Goal: Task Accomplishment & Management: Use online tool/utility

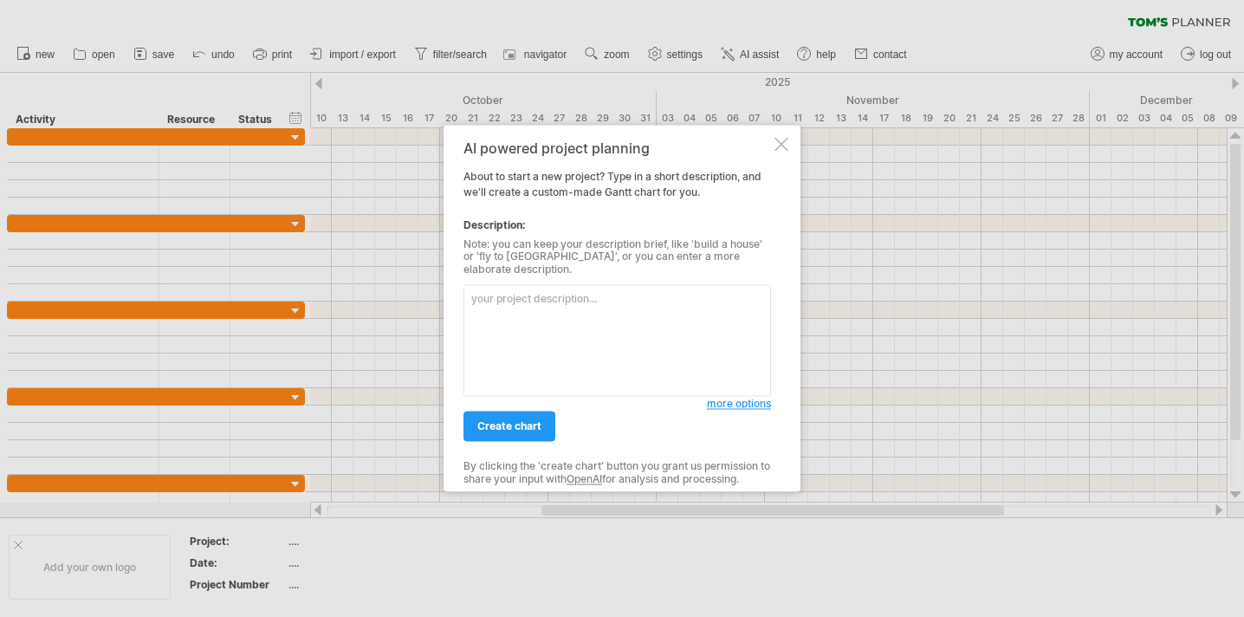
click at [780, 150] on div at bounding box center [781, 144] width 14 height 14
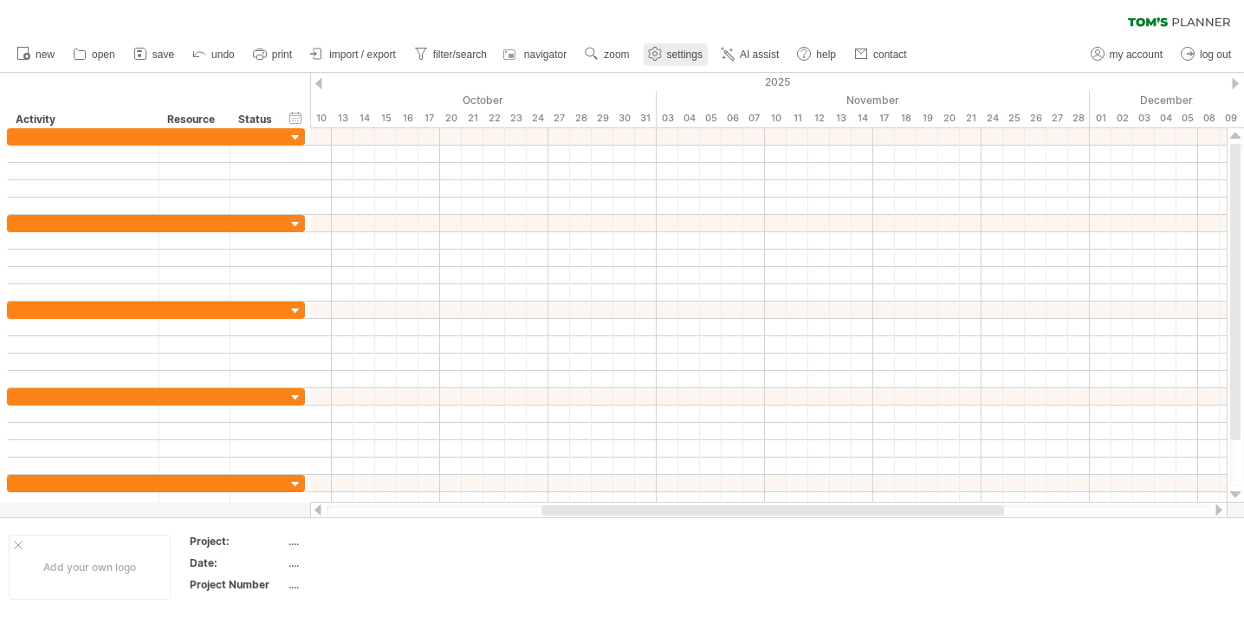
click at [703, 57] on span "settings" at bounding box center [685, 55] width 36 height 12
select select "*"
select select "**"
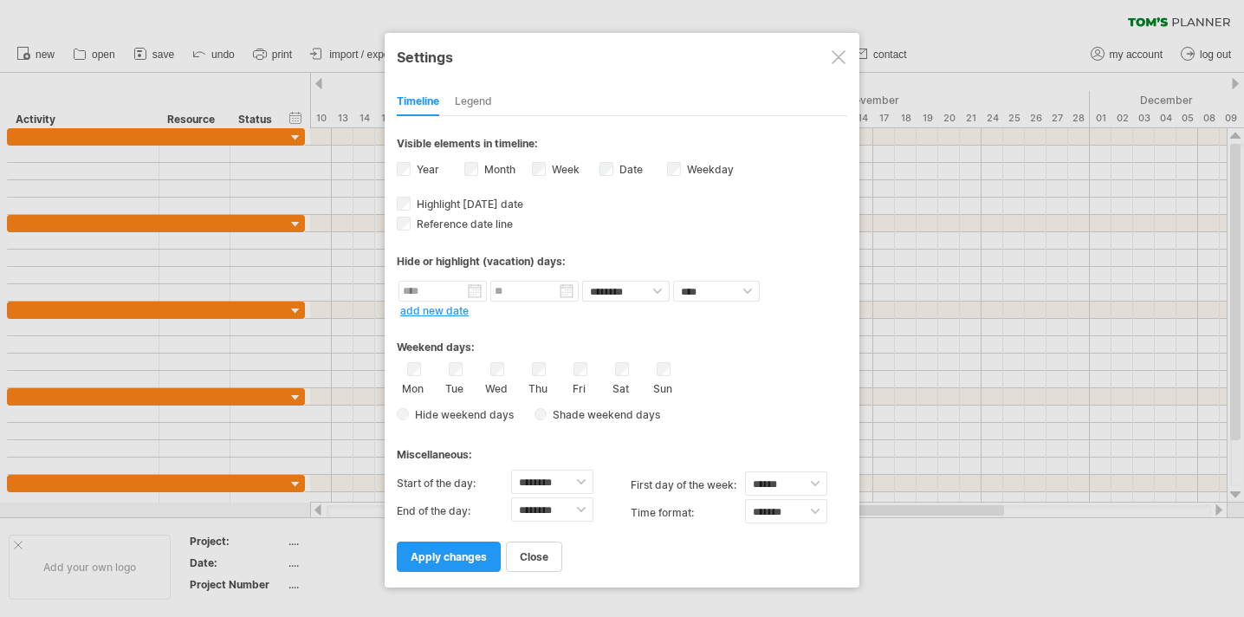
click at [836, 57] on div at bounding box center [839, 57] width 14 height 14
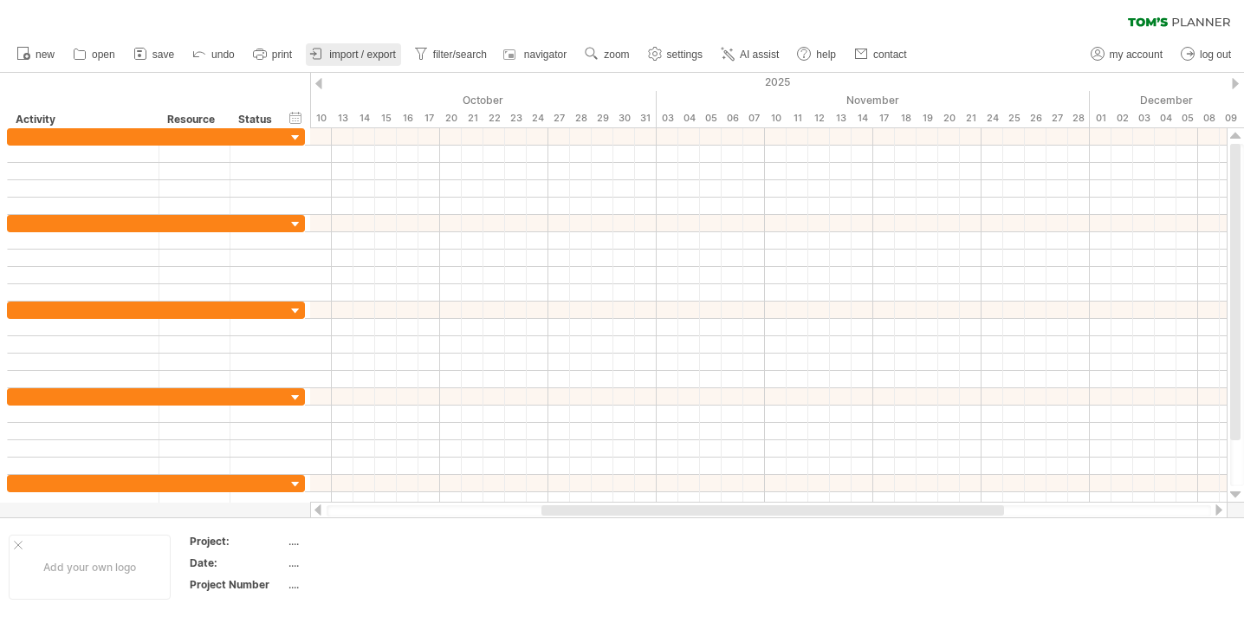
click at [380, 55] on span "import / export" at bounding box center [362, 55] width 67 height 12
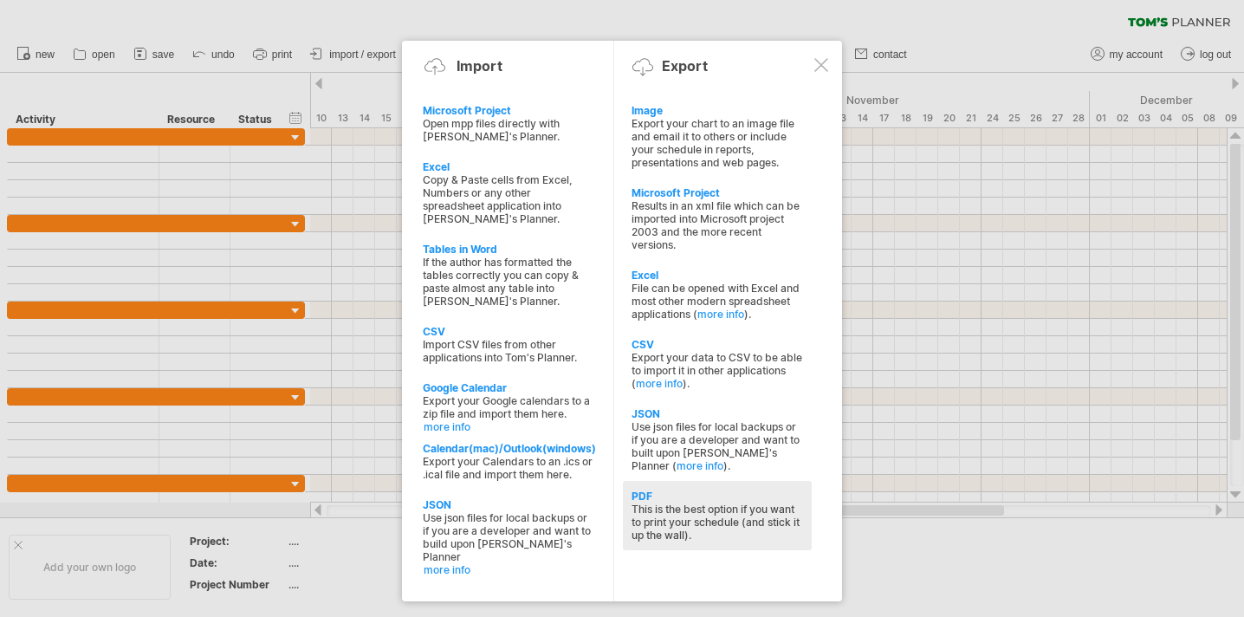
click at [666, 505] on div "This is the best option if you want to print your schedule (and stick it up the…" at bounding box center [717, 521] width 172 height 39
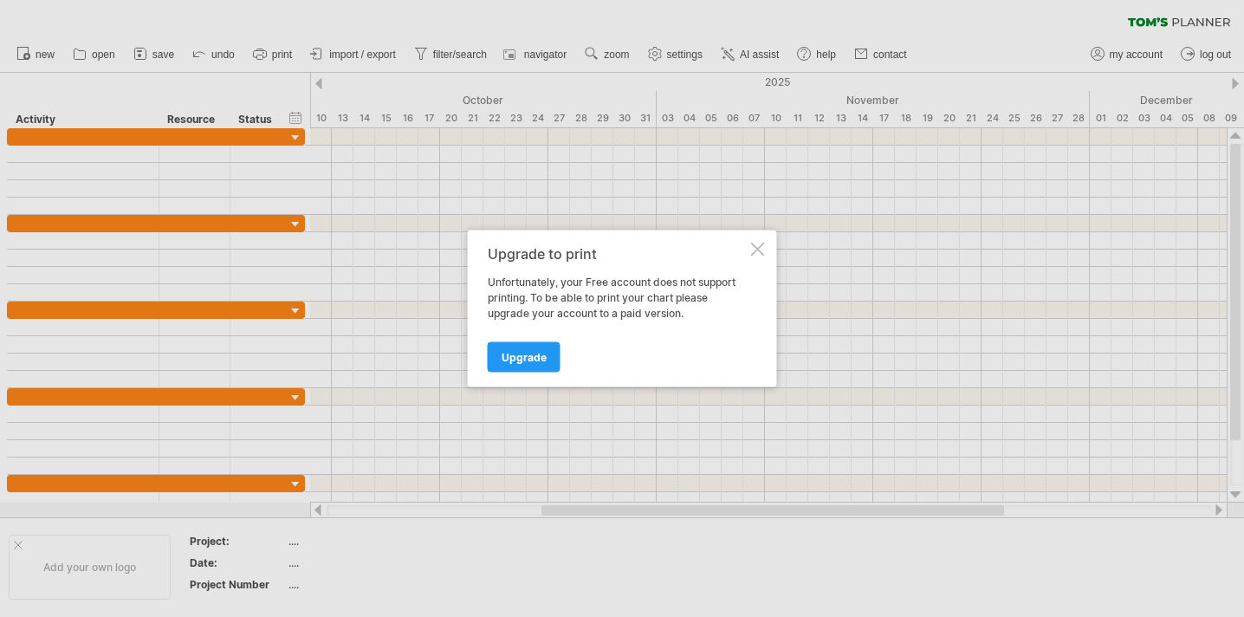
click at [757, 246] on div at bounding box center [758, 250] width 14 height 14
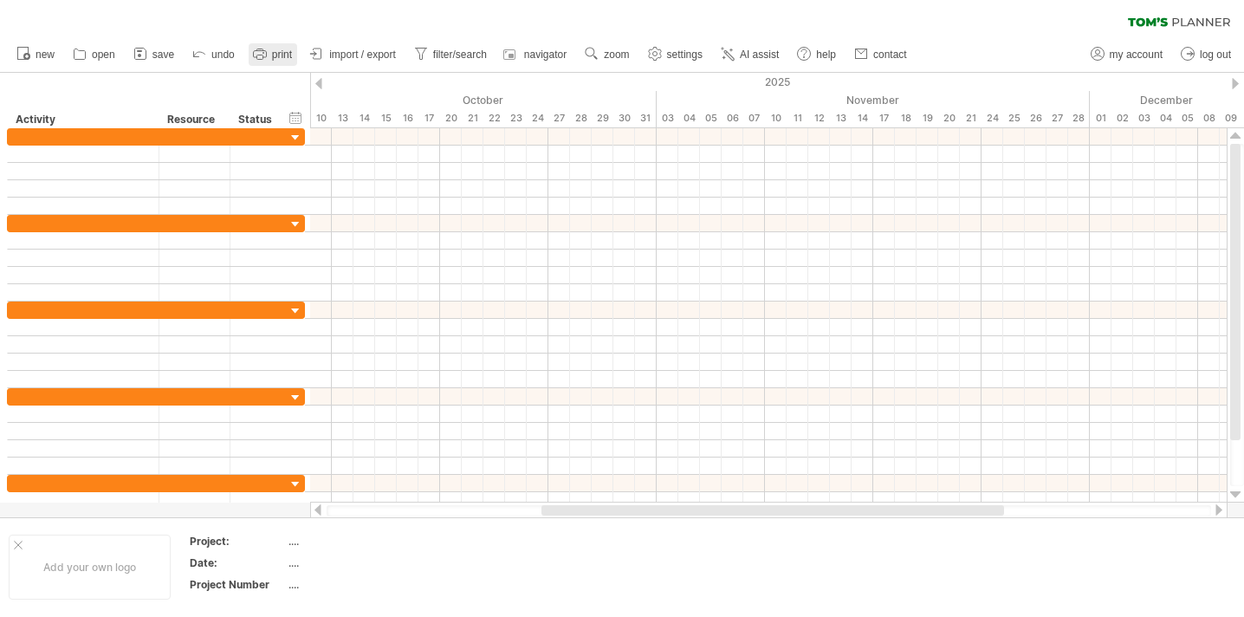
click at [280, 56] on span "print" at bounding box center [282, 55] width 20 height 12
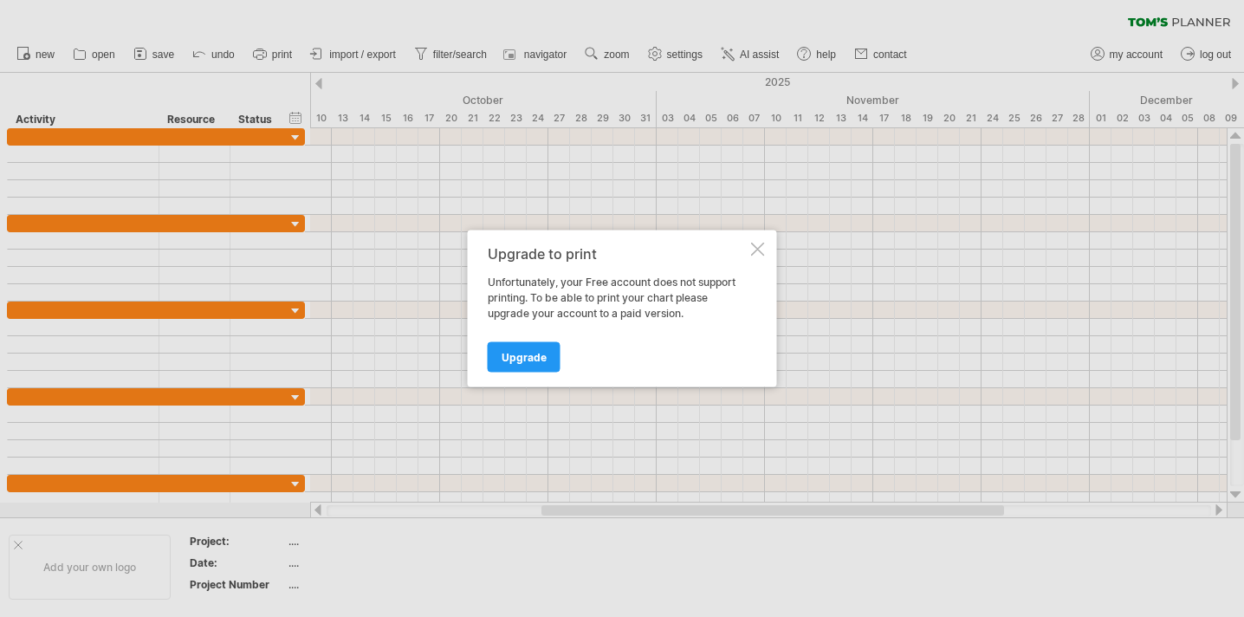
click at [761, 251] on div at bounding box center [758, 250] width 14 height 14
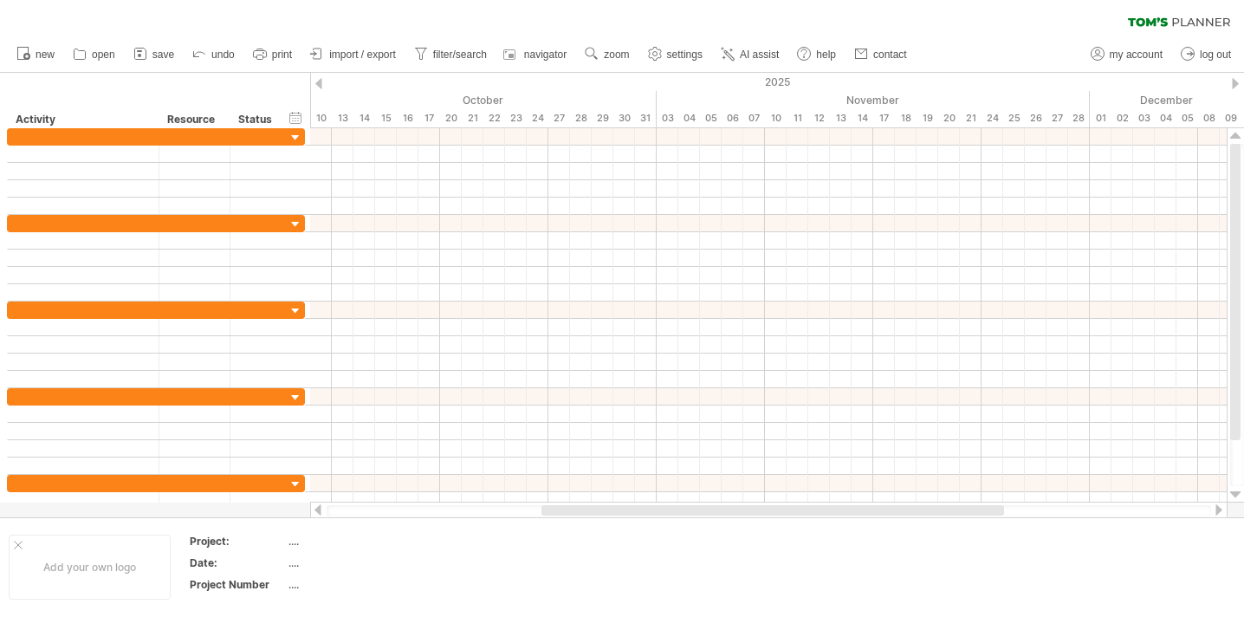
click at [1157, 25] on icon at bounding box center [1179, 22] width 102 height 10
